Goal: Check status: Check status

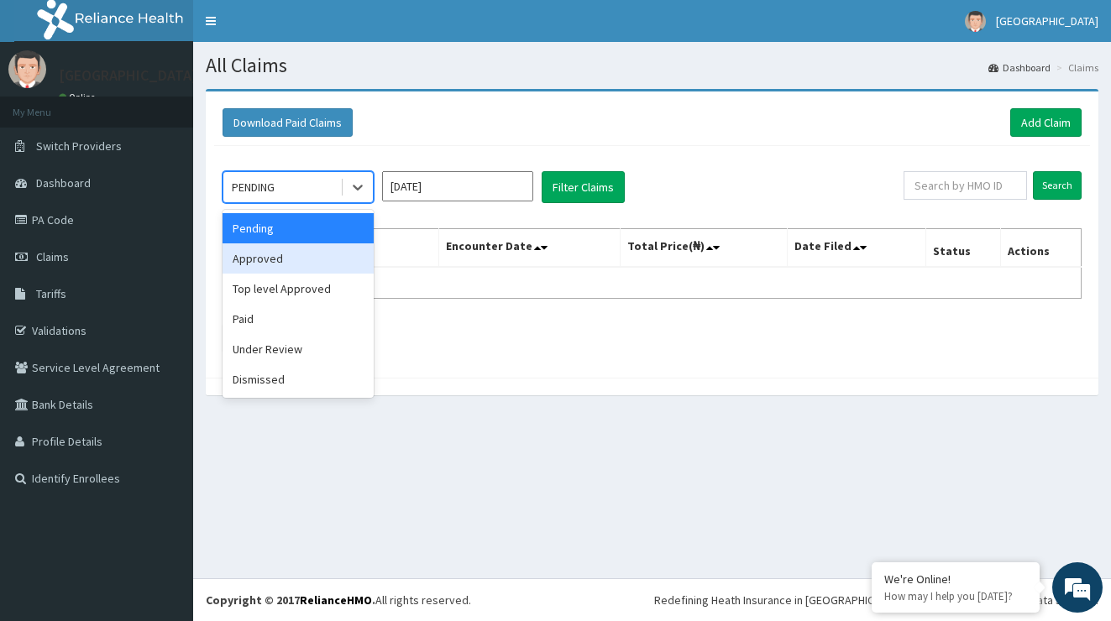
click at [322, 254] on div "Approved" at bounding box center [297, 258] width 151 height 30
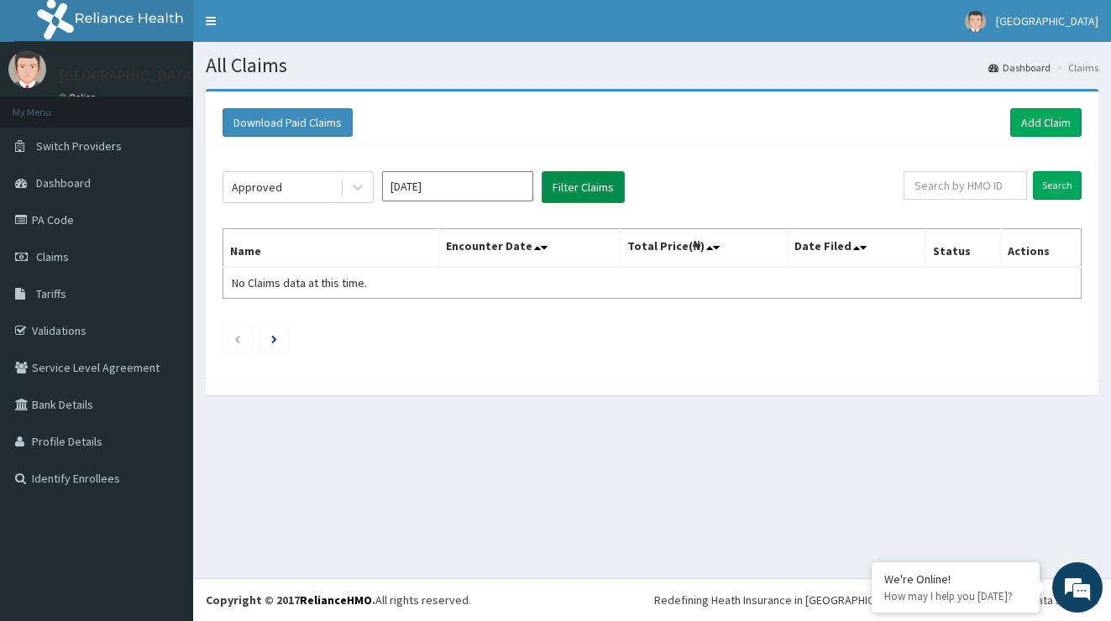
click at [576, 191] on button "Filter Claims" at bounding box center [582, 187] width 83 height 32
click at [483, 180] on input "[DATE]" at bounding box center [457, 186] width 151 height 30
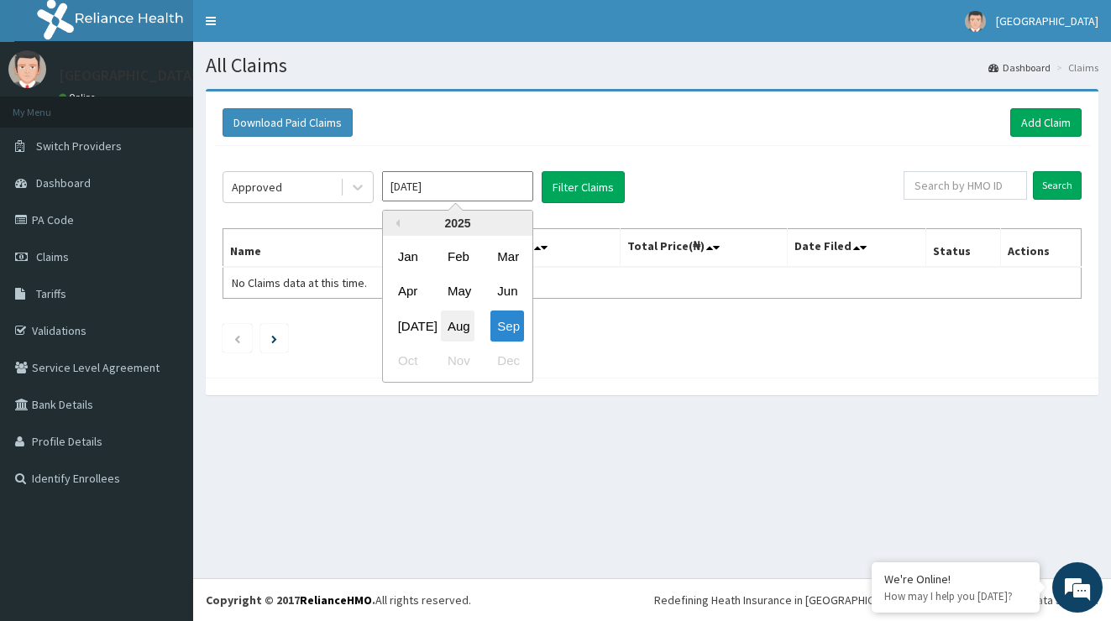
click at [458, 325] on div "Aug" at bounding box center [458, 326] width 34 height 31
type input "[DATE]"
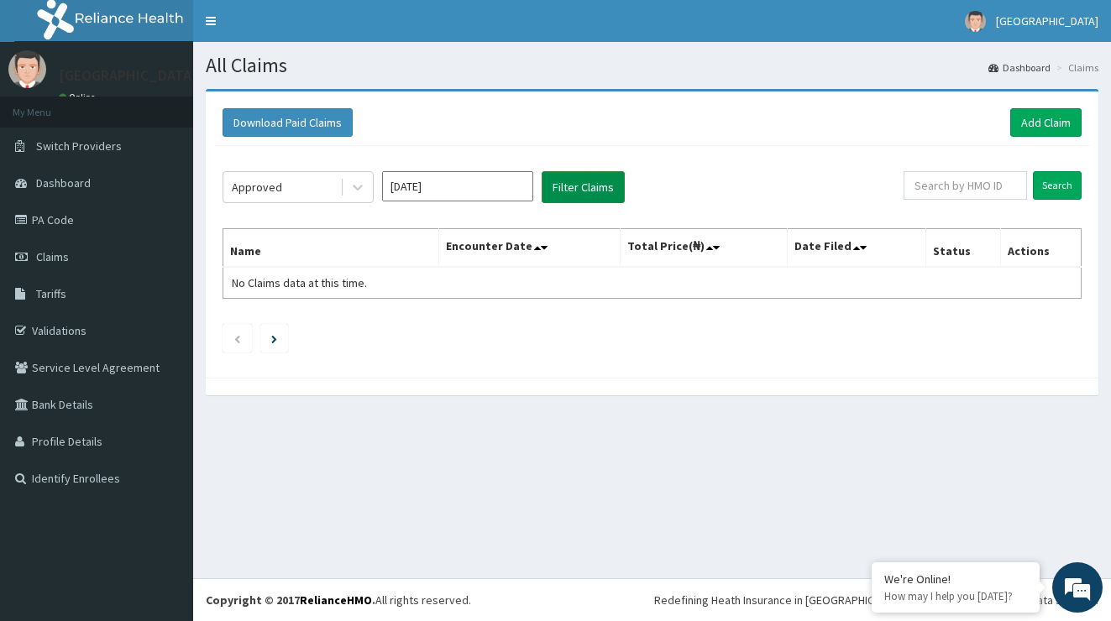
click at [592, 191] on button "Filter Claims" at bounding box center [582, 187] width 83 height 32
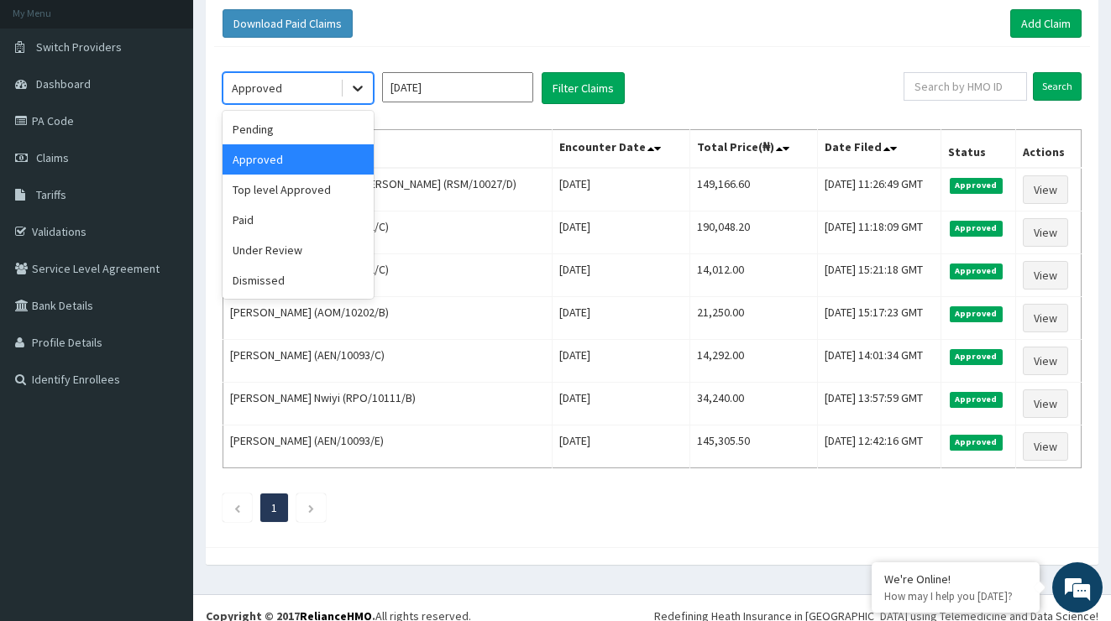
click at [355, 87] on icon at bounding box center [358, 89] width 10 height 6
click at [338, 128] on div "Pending" at bounding box center [297, 129] width 151 height 30
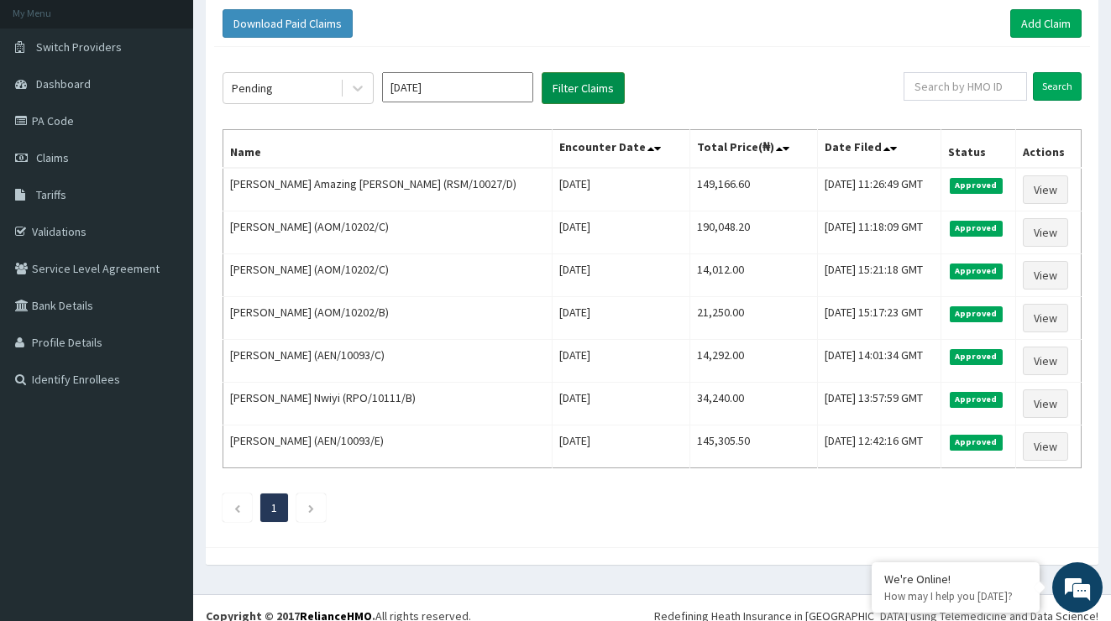
click at [563, 88] on button "Filter Claims" at bounding box center [582, 88] width 83 height 32
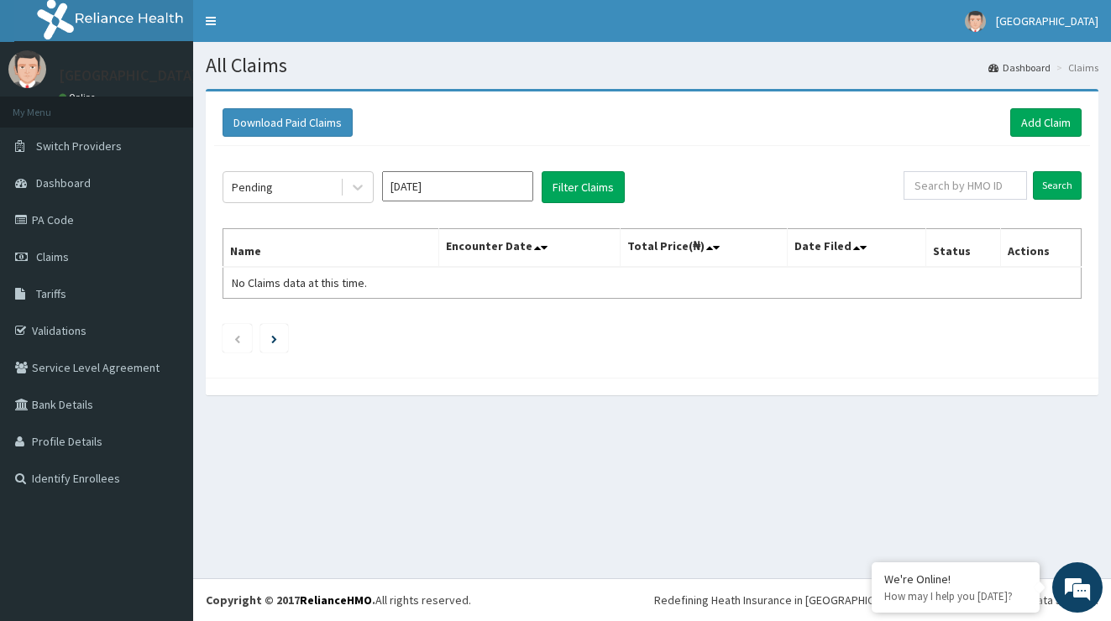
click at [563, 88] on section "Download Paid Claims Add Claim × Note you can only download claims within a max…" at bounding box center [651, 250] width 917 height 348
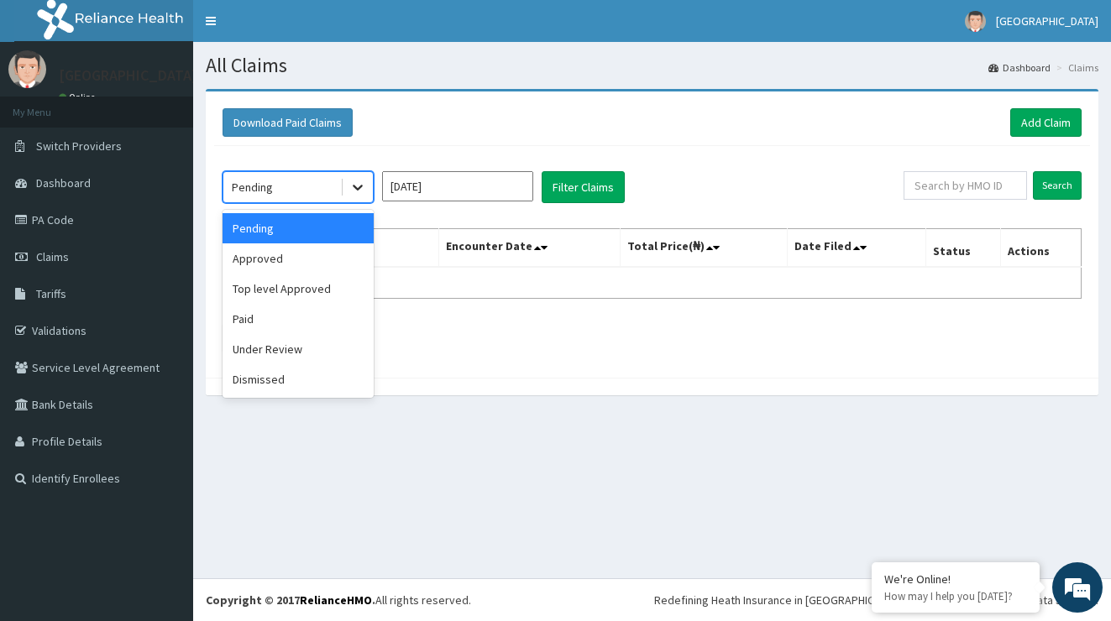
click at [357, 178] on div at bounding box center [357, 187] width 30 height 30
click at [321, 252] on div "Approved" at bounding box center [297, 258] width 151 height 30
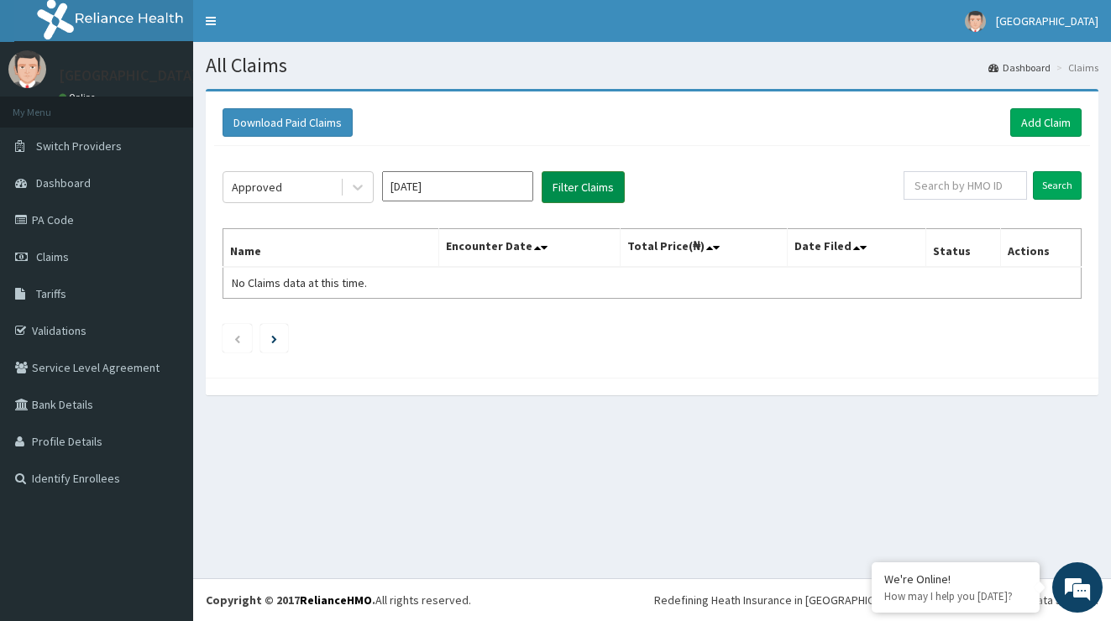
click at [603, 182] on button "Filter Claims" at bounding box center [582, 187] width 83 height 32
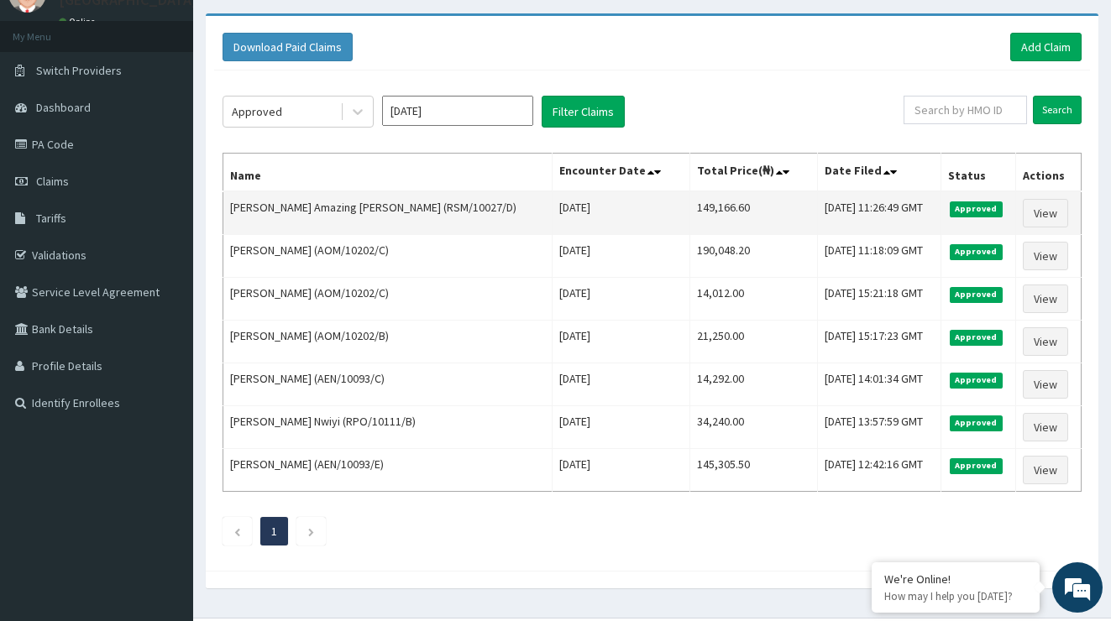
scroll to position [75, 0]
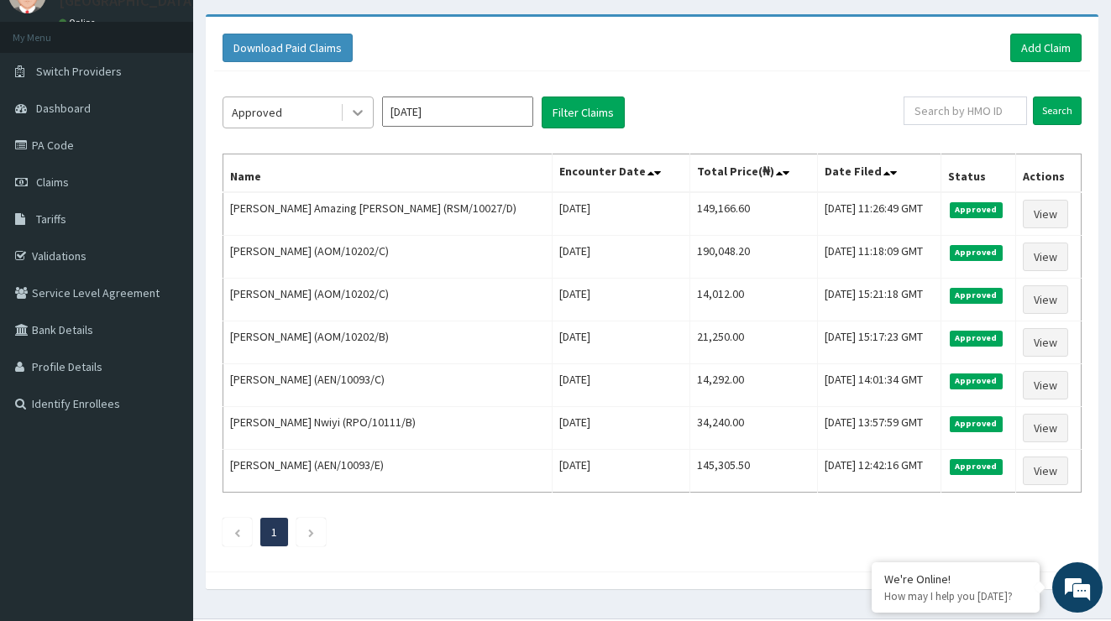
click at [353, 112] on icon at bounding box center [357, 112] width 17 height 17
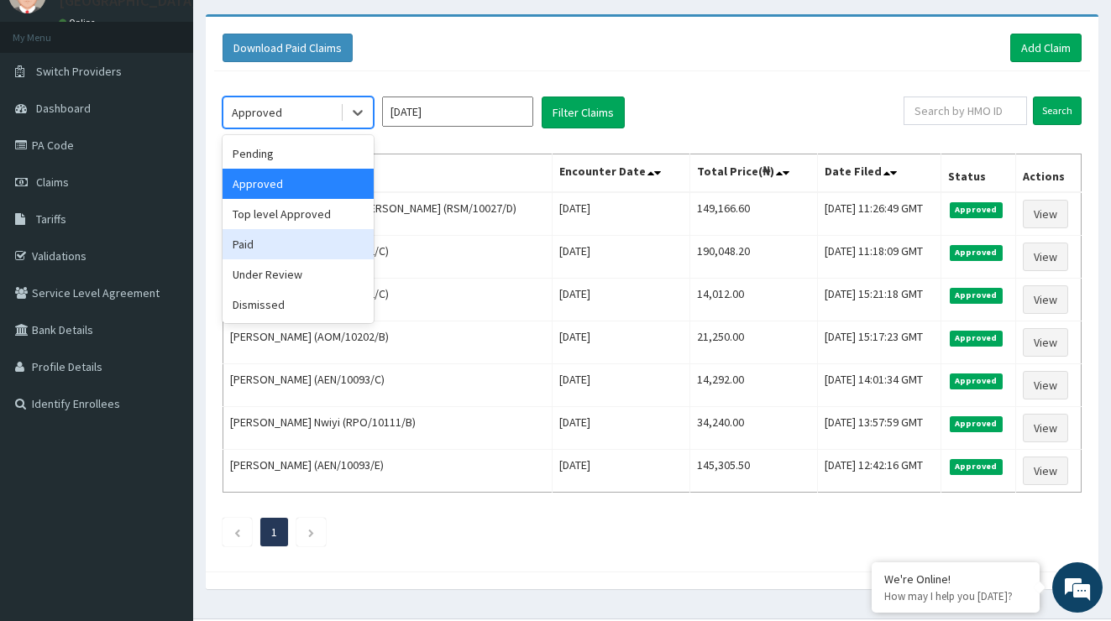
click at [308, 240] on div "Paid" at bounding box center [297, 244] width 151 height 30
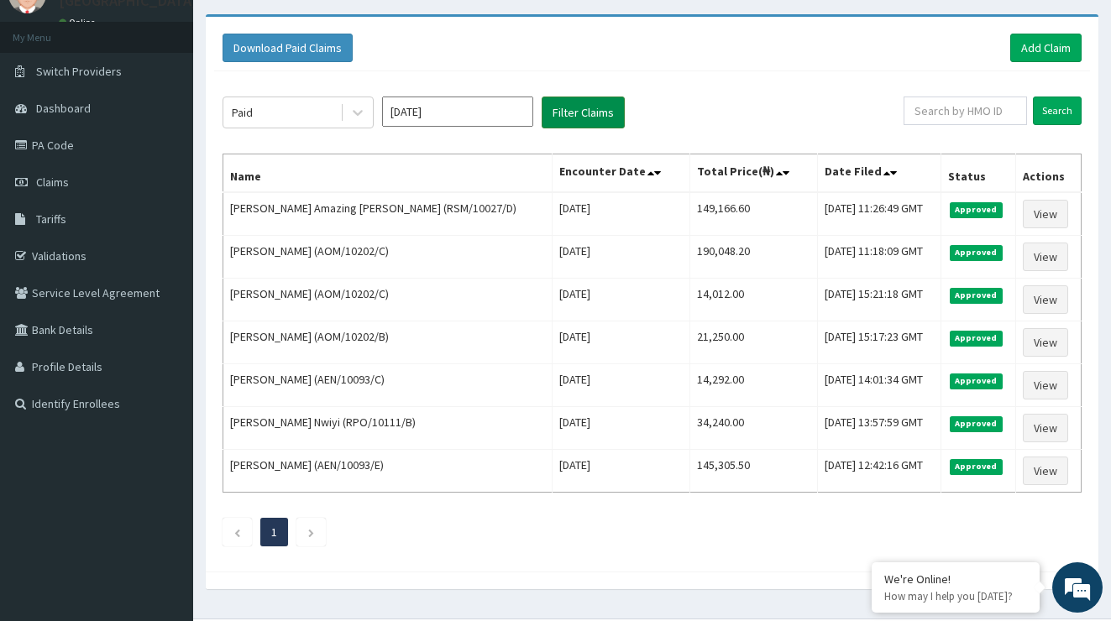
click at [572, 124] on button "Filter Claims" at bounding box center [582, 113] width 83 height 32
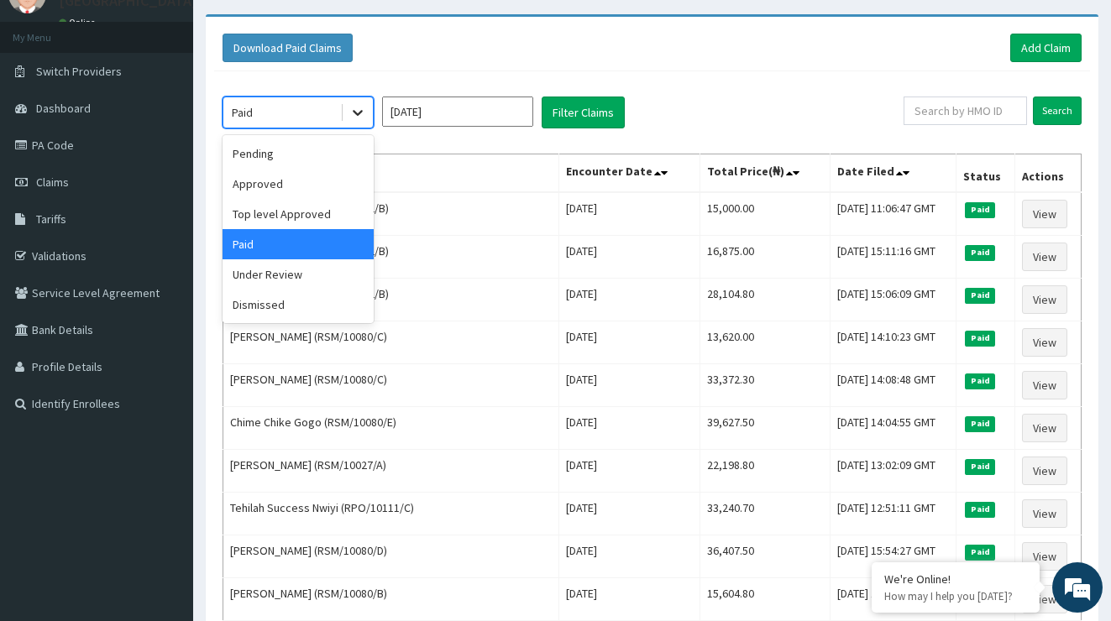
click at [359, 116] on icon at bounding box center [357, 112] width 17 height 17
click at [301, 274] on div "Under Review" at bounding box center [297, 274] width 151 height 30
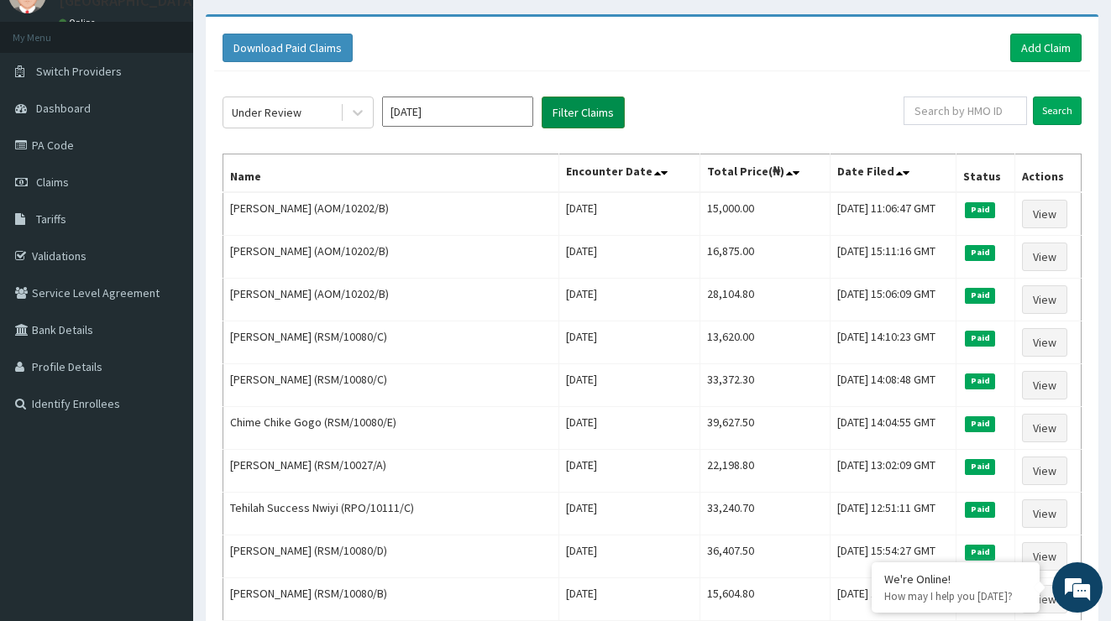
click at [589, 111] on button "Filter Claims" at bounding box center [582, 113] width 83 height 32
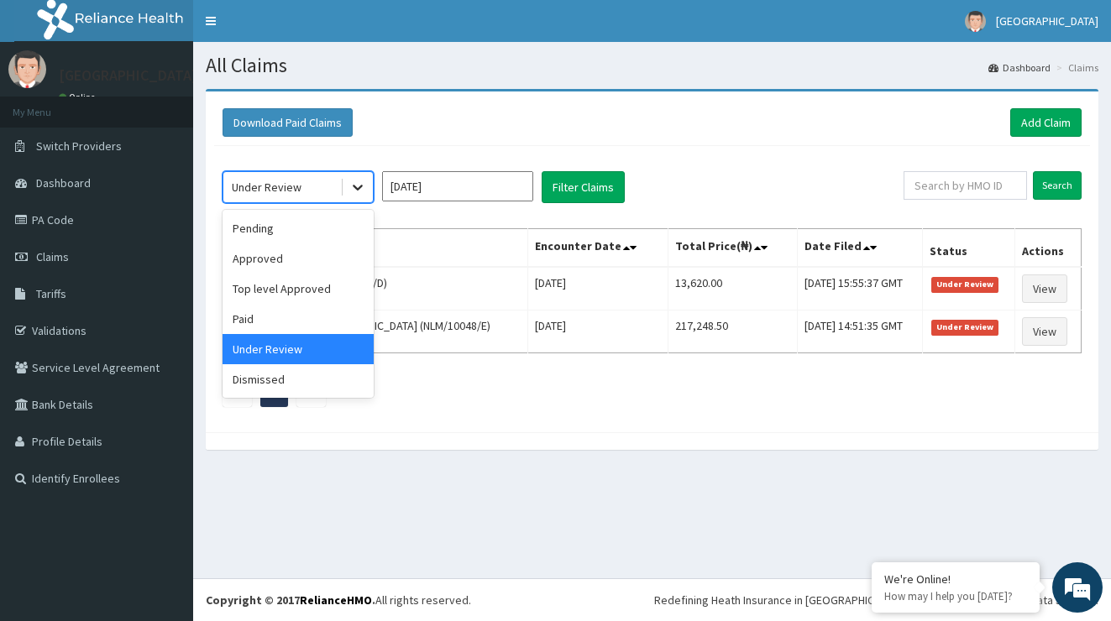
click at [361, 184] on icon at bounding box center [357, 187] width 17 height 17
click at [297, 384] on div "Dismissed" at bounding box center [297, 379] width 151 height 30
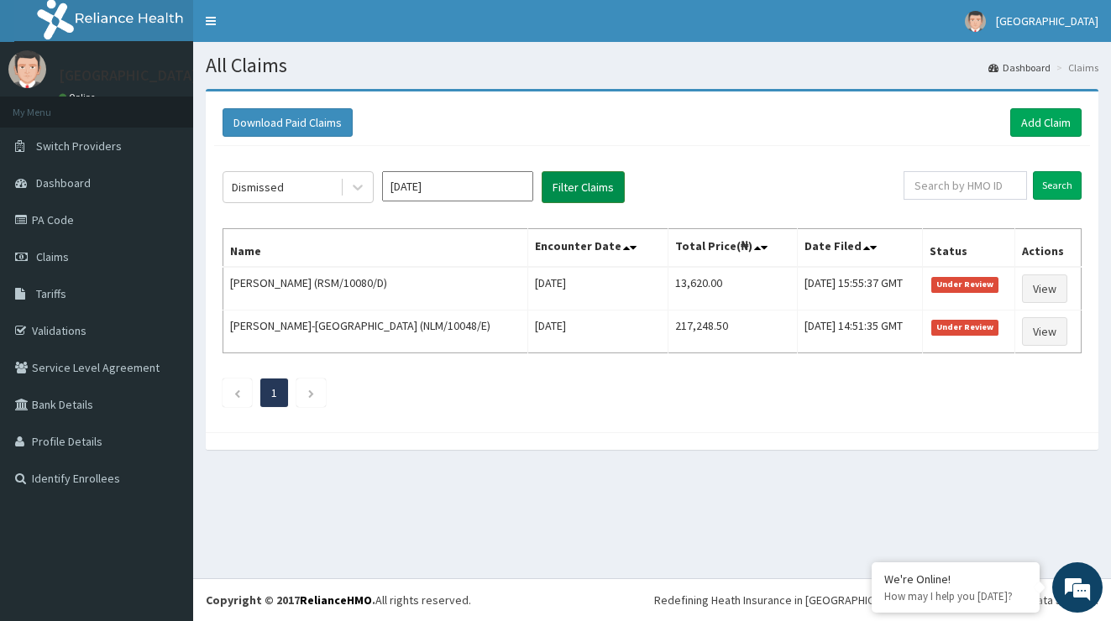
click at [587, 186] on button "Filter Claims" at bounding box center [582, 187] width 83 height 32
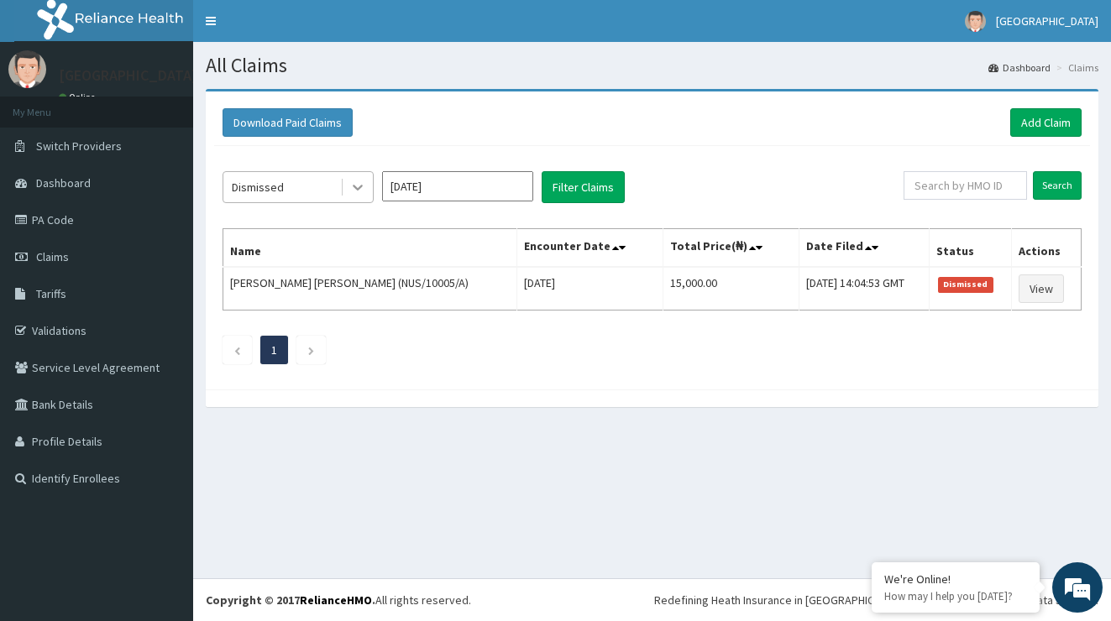
click at [366, 190] on div at bounding box center [357, 187] width 30 height 30
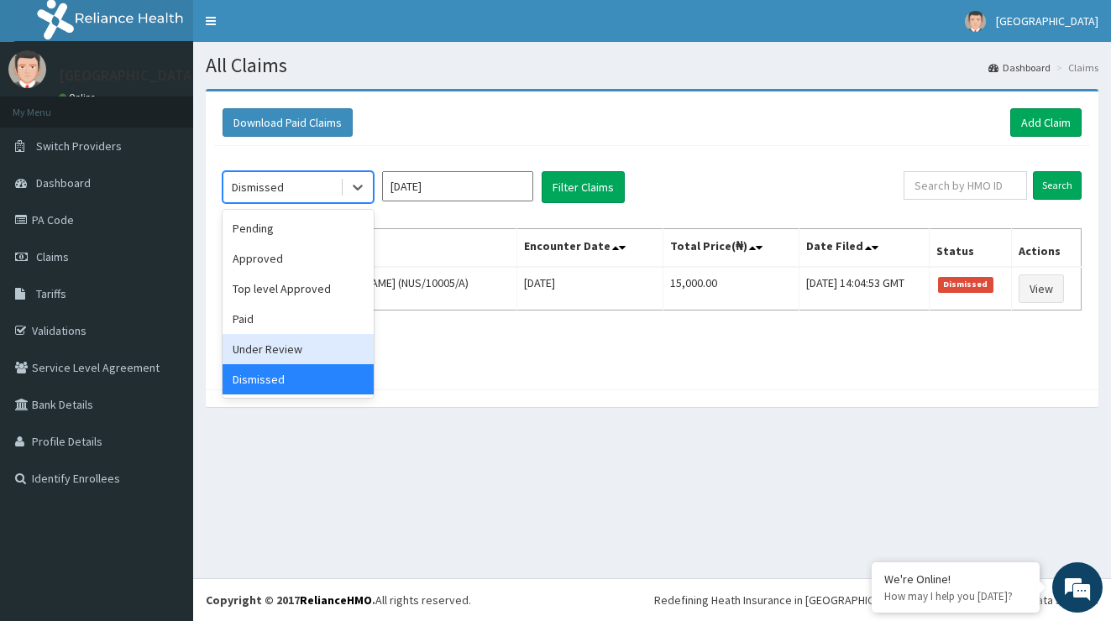
click at [301, 353] on div "Under Review" at bounding box center [297, 349] width 151 height 30
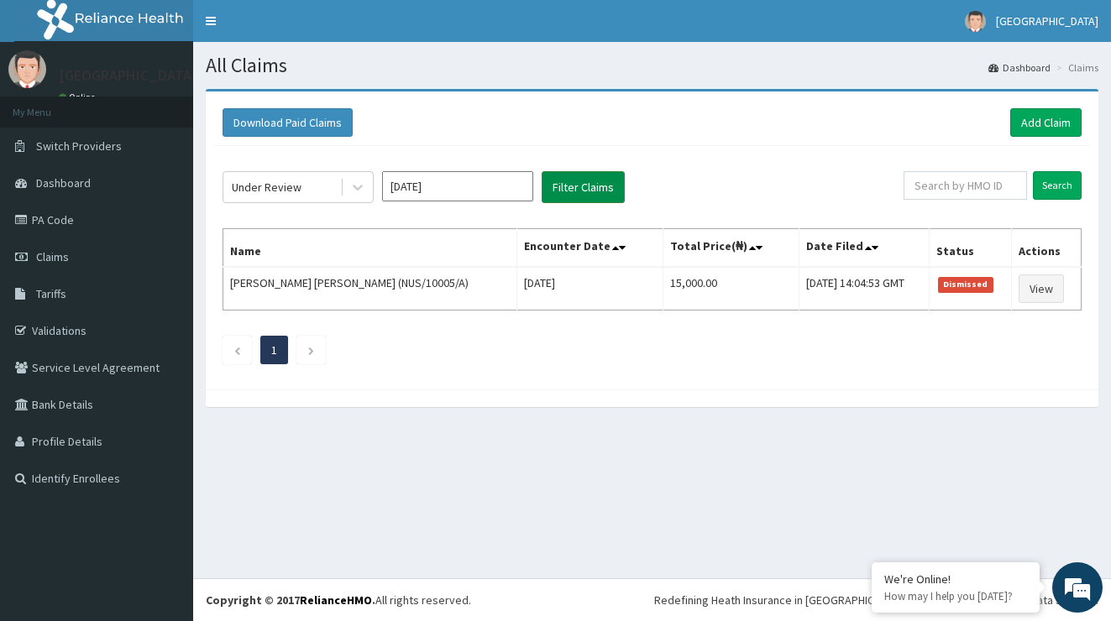
click at [604, 191] on button "Filter Claims" at bounding box center [582, 187] width 83 height 32
